Goal: Task Accomplishment & Management: Manage account settings

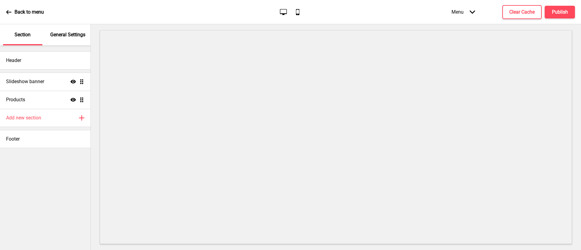
click at [11, 8] on div "Back to menu" at bounding box center [25, 12] width 38 height 16
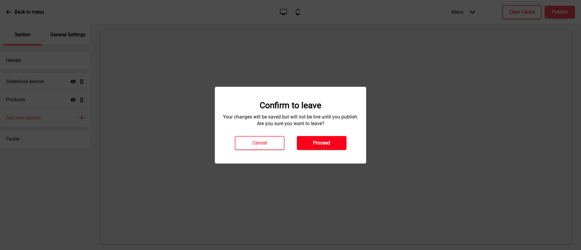
click at [321, 143] on h4 "Proceed" at bounding box center [321, 143] width 17 height 7
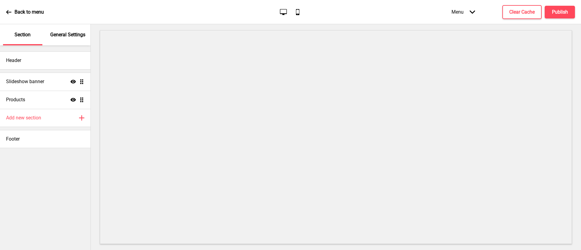
click at [36, 12] on p "Back to menu" at bounding box center [29, 12] width 29 height 7
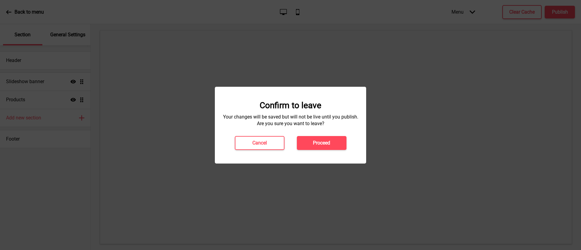
click at [321, 141] on h4 "Proceed" at bounding box center [321, 143] width 17 height 7
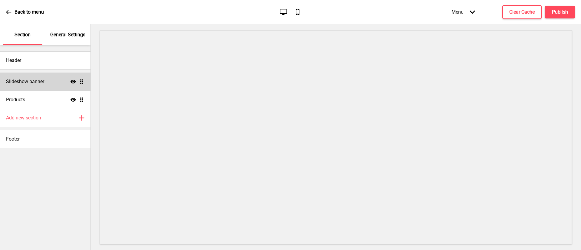
click at [47, 80] on div "Slideshow banner Show Drag" at bounding box center [45, 82] width 90 height 18
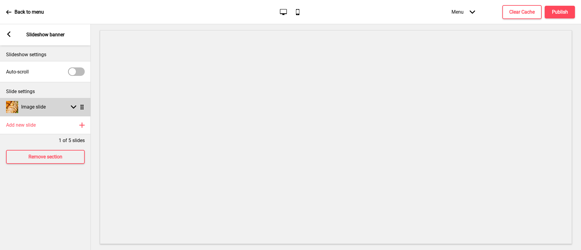
click at [74, 108] on rect at bounding box center [73, 106] width 5 height 5
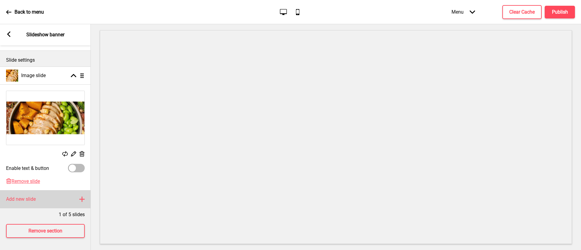
click at [55, 193] on div "Add new slide Plus" at bounding box center [45, 199] width 91 height 18
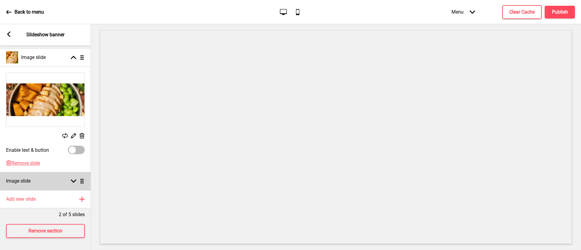
click at [70, 179] on div "Arrow down Drag" at bounding box center [76, 181] width 17 height 5
select select "right"
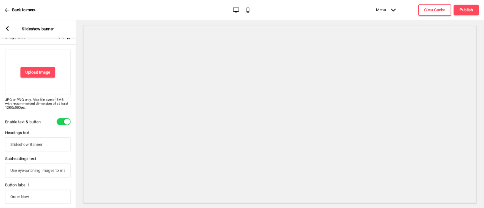
scroll to position [138, 0]
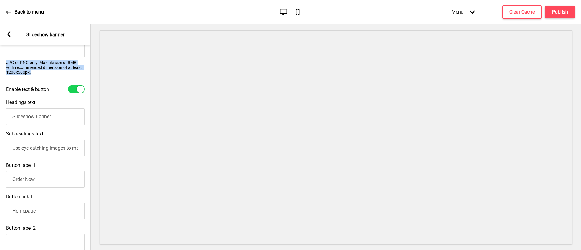
drag, startPoint x: 5, startPoint y: 63, endPoint x: 46, endPoint y: 77, distance: 43.5
click at [46, 77] on div "Upload Image JPG or PNG only. Max file size of 8MB with recommended dimension o…" at bounding box center [45, 41] width 91 height 82
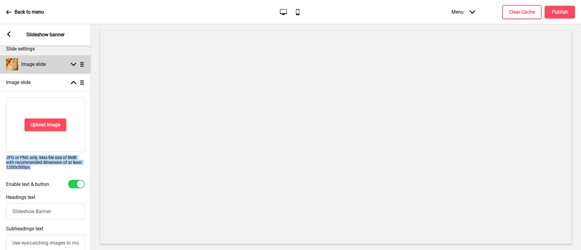
scroll to position [0, 0]
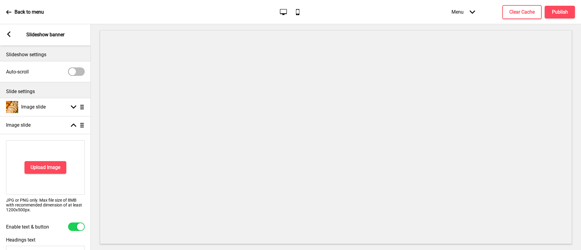
click at [7, 34] on rect at bounding box center [8, 33] width 5 height 5
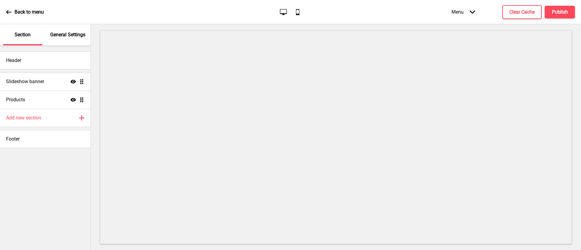
click at [64, 34] on p "General Settings" at bounding box center [67, 34] width 35 height 7
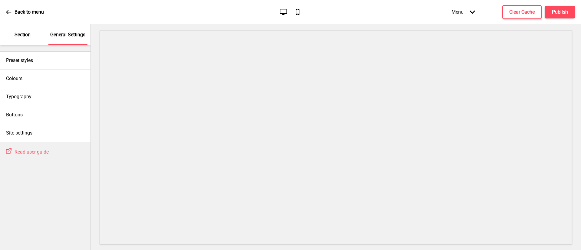
click at [27, 33] on p "Section" at bounding box center [23, 34] width 16 height 7
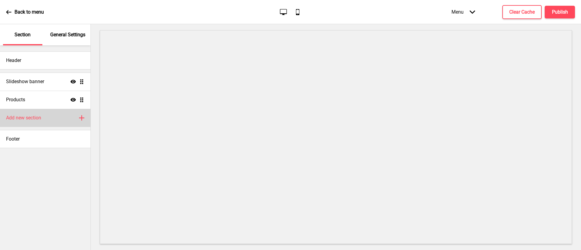
click at [42, 117] on div "Add new section Plus" at bounding box center [45, 118] width 90 height 18
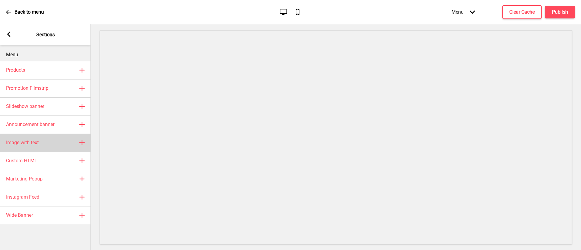
drag, startPoint x: 52, startPoint y: 138, endPoint x: 51, endPoint y: 142, distance: 4.5
click at [51, 142] on div "Image with text Plus" at bounding box center [45, 143] width 91 height 18
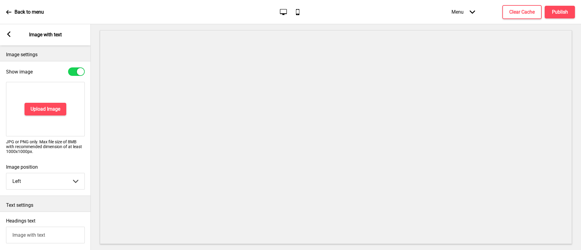
click at [9, 33] on icon at bounding box center [8, 33] width 3 height 5
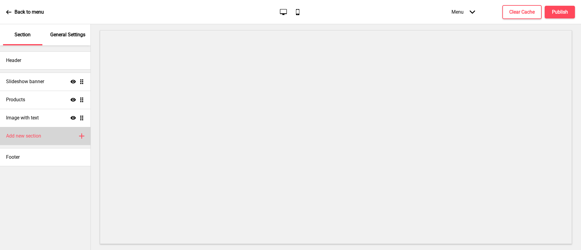
click at [55, 137] on div "Add new section Plus" at bounding box center [45, 136] width 90 height 18
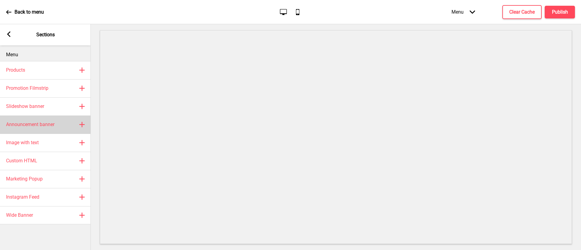
click at [45, 126] on h4 "Announcement banner" at bounding box center [30, 124] width 48 height 7
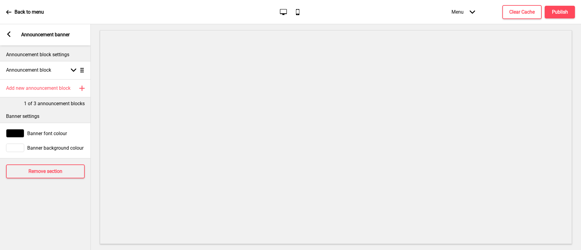
click at [8, 33] on icon at bounding box center [8, 33] width 3 height 5
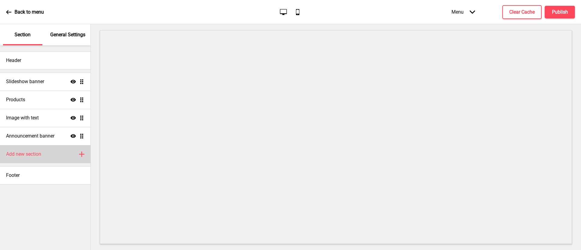
click at [58, 152] on div "Add new section Plus" at bounding box center [45, 154] width 90 height 18
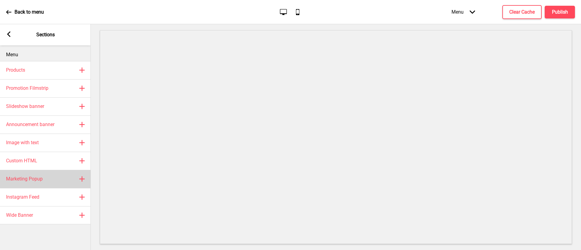
drag, startPoint x: 57, startPoint y: 180, endPoint x: 62, endPoint y: 176, distance: 6.5
click at [55, 179] on div "Marketing Popup Plus" at bounding box center [45, 179] width 91 height 18
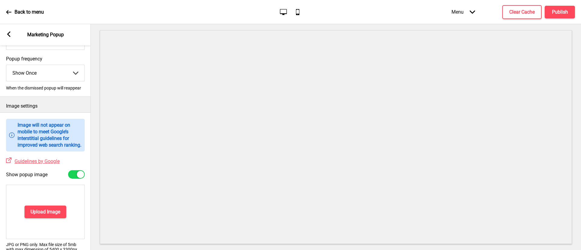
scroll to position [136, 0]
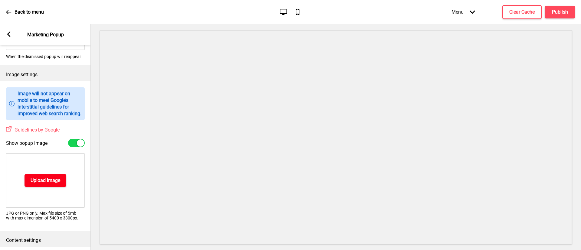
click at [47, 184] on h4 "Upload Image" at bounding box center [46, 180] width 30 height 7
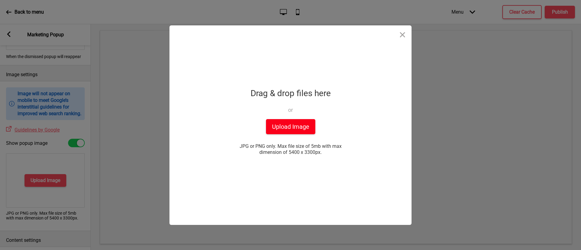
click at [291, 121] on button "Upload Image" at bounding box center [290, 126] width 49 height 15
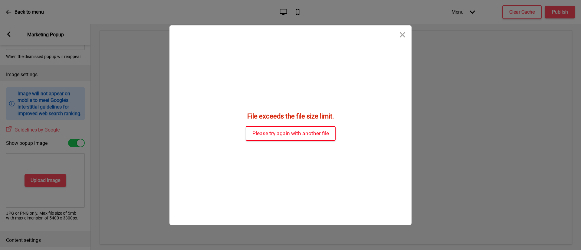
click at [304, 129] on button "Please try again with another file" at bounding box center [291, 133] width 90 height 15
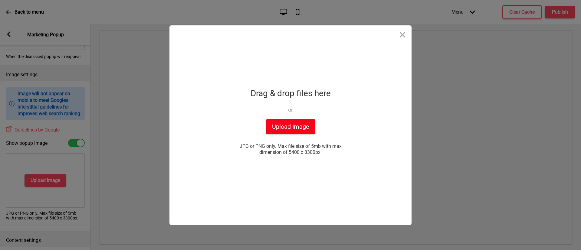
click at [273, 123] on button "Upload Image" at bounding box center [290, 126] width 49 height 15
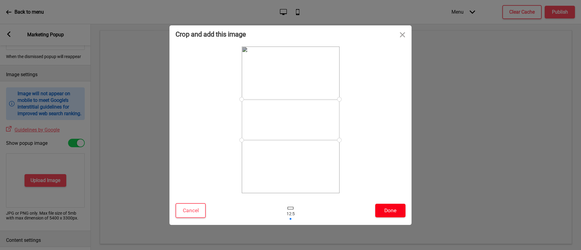
click at [389, 209] on button "Done" at bounding box center [390, 211] width 30 height 14
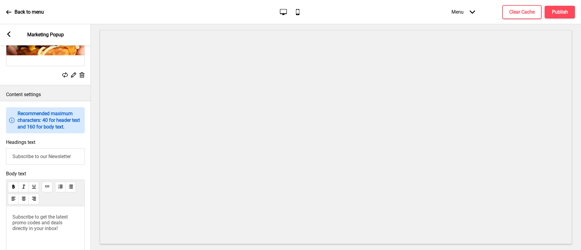
scroll to position [318, 0]
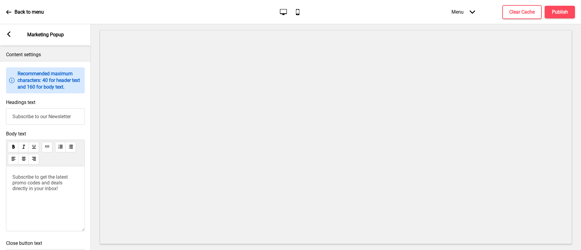
drag, startPoint x: 78, startPoint y: 126, endPoint x: 0, endPoint y: 111, distance: 79.5
click at [0, 111] on div "Headings text Subscribe to our Newsletter" at bounding box center [45, 112] width 91 height 31
type input "First time customer promo!"
click at [84, 120] on input "First time customer promo!" at bounding box center [45, 116] width 79 height 17
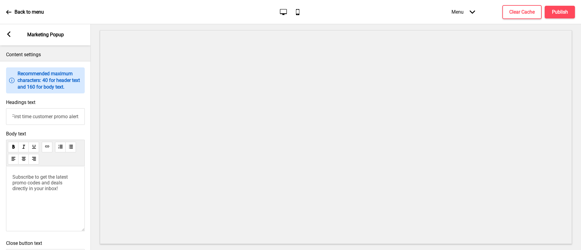
type input "First time customer promo alert"
drag, startPoint x: 66, startPoint y: 199, endPoint x: 0, endPoint y: 163, distance: 75.3
click at [0, 164] on div "Body text Subscribe to get the latest promo codes and deals directly in your in…" at bounding box center [45, 183] width 91 height 110
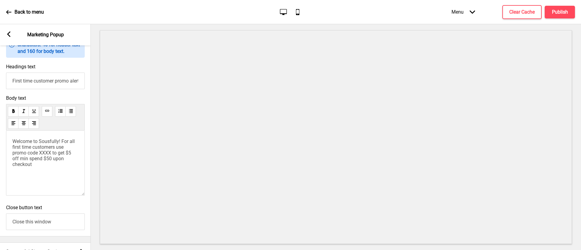
scroll to position [417, 0]
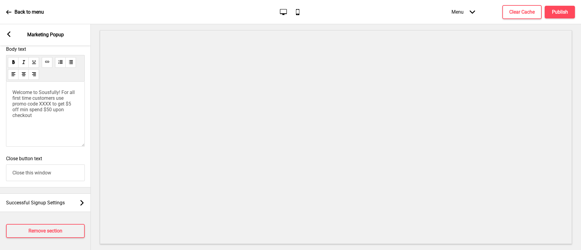
drag, startPoint x: 53, startPoint y: 200, endPoint x: 82, endPoint y: 172, distance: 40.2
click at [53, 199] on div "Successful Signup Settings Arrow right" at bounding box center [45, 203] width 91 height 18
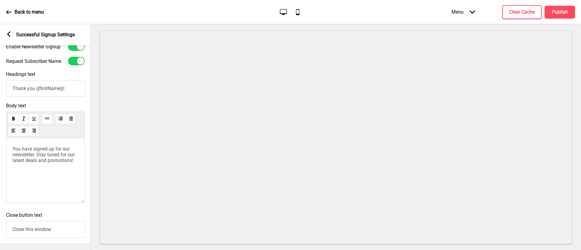
scroll to position [91, 0]
drag, startPoint x: 73, startPoint y: 51, endPoint x: 50, endPoint y: 61, distance: 24.9
click at [73, 57] on div at bounding box center [76, 61] width 17 height 8
checkbox input "false"
click at [9, 32] on icon at bounding box center [8, 33] width 3 height 5
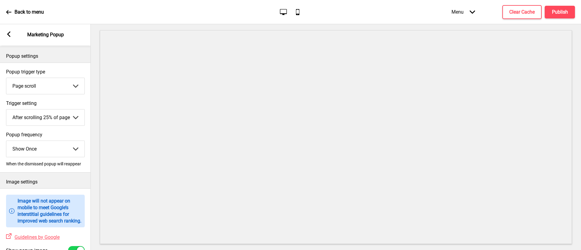
scroll to position [0, 0]
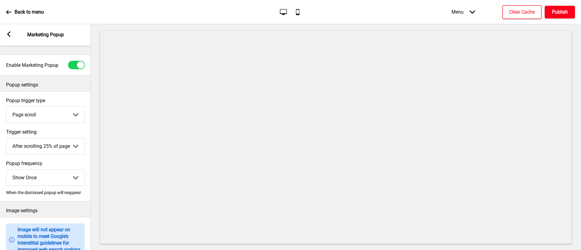
click at [555, 10] on h4 "Publish" at bounding box center [560, 12] width 16 height 7
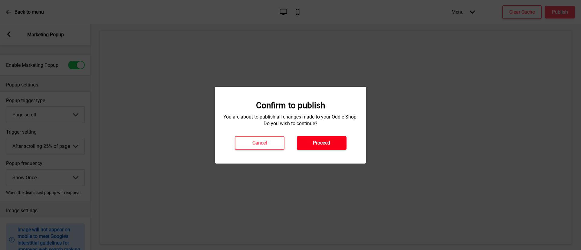
click at [313, 144] on h4 "Proceed" at bounding box center [321, 143] width 17 height 7
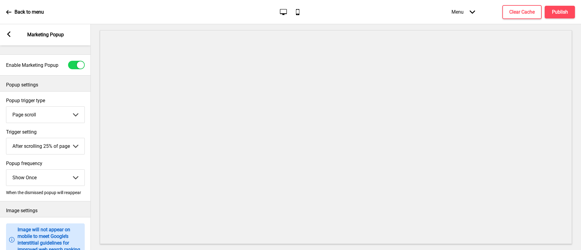
click at [8, 33] on rect at bounding box center [8, 33] width 5 height 5
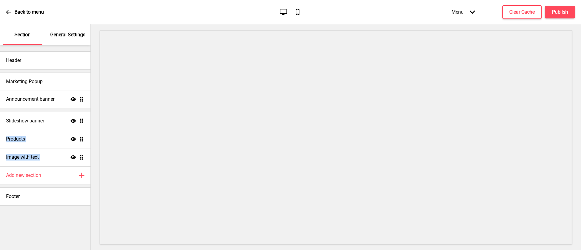
drag, startPoint x: 81, startPoint y: 157, endPoint x: 81, endPoint y: 99, distance: 58.1
click at [81, 99] on ul "Slideshow banner Show Drag Products Show Drag Image with text Show Drag Announc…" at bounding box center [45, 130] width 90 height 73
click at [83, 118] on ul "Announcement banner Show Drag Slideshow banner Show Drag Products Show Drag Ima…" at bounding box center [45, 130] width 90 height 73
drag, startPoint x: 82, startPoint y: 139, endPoint x: 80, endPoint y: 117, distance: 21.6
click at [80, 117] on ul "Announcement banner Show Drag Image with text Show Drag Slideshow banner Show D…" at bounding box center [45, 130] width 90 height 73
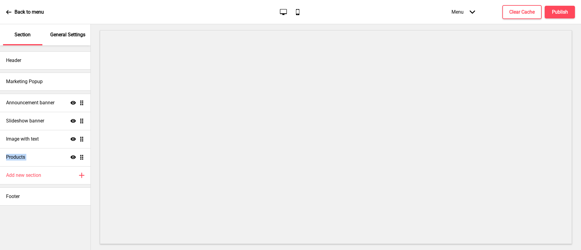
click at [27, 12] on p "Back to menu" at bounding box center [29, 12] width 29 height 7
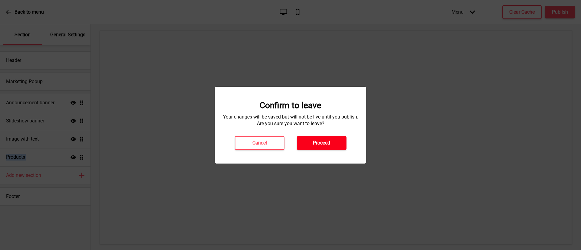
click at [320, 145] on h4 "Proceed" at bounding box center [321, 143] width 17 height 7
